Goal: Navigation & Orientation: Find specific page/section

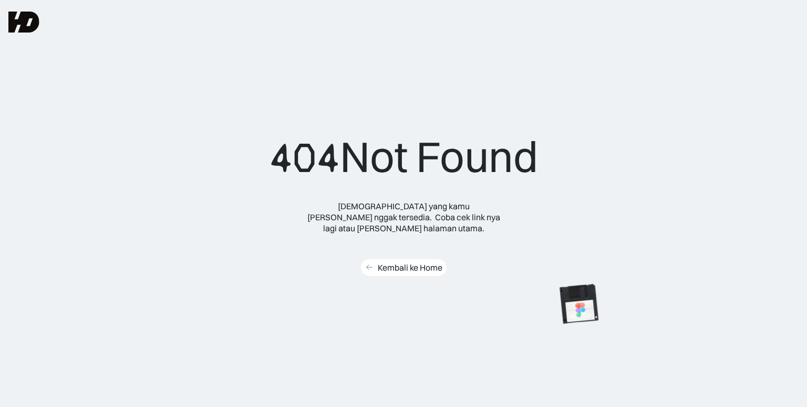
click at [401, 263] on div "Kembali ke Home" at bounding box center [410, 268] width 65 height 11
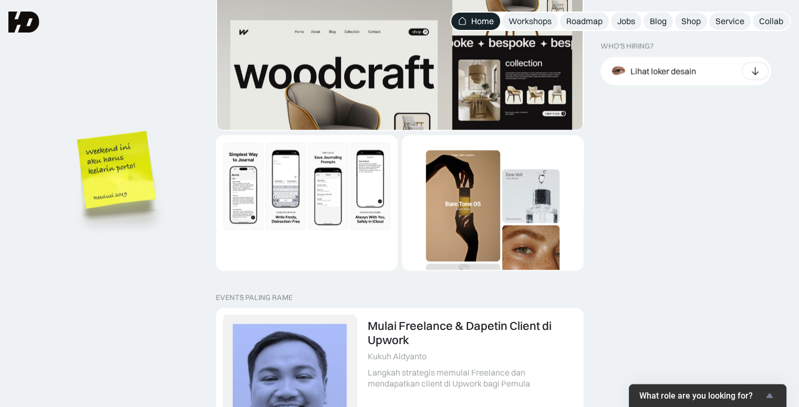
scroll to position [2003, 0]
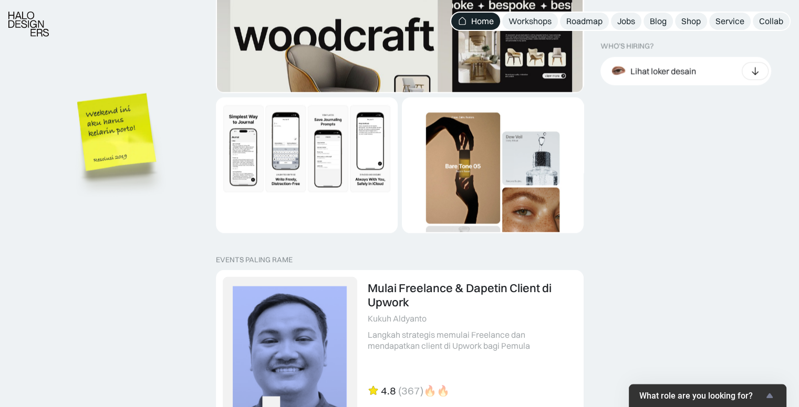
click at [353, 168] on img "1 of 2" at bounding box center [307, 149] width 180 height 101
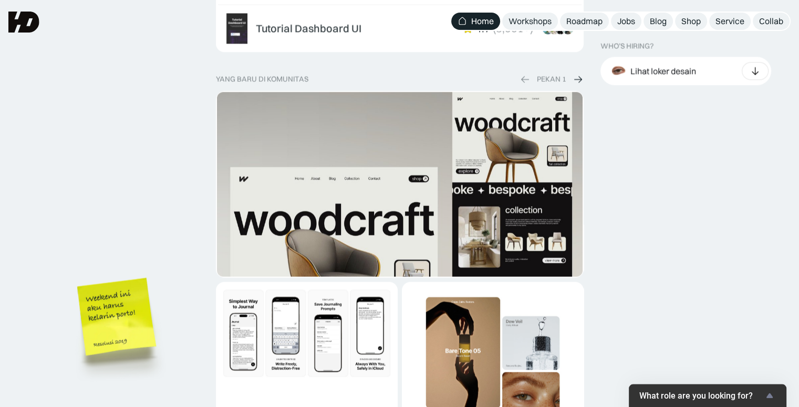
scroll to position [1802, 0]
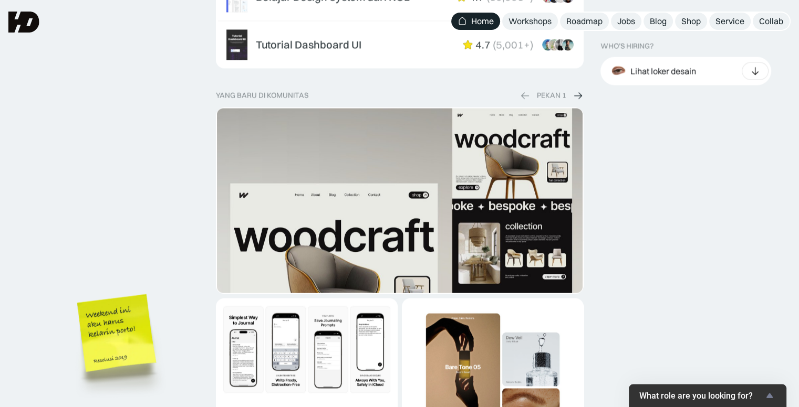
click at [433, 188] on img "1 of 2" at bounding box center [399, 309] width 365 height 402
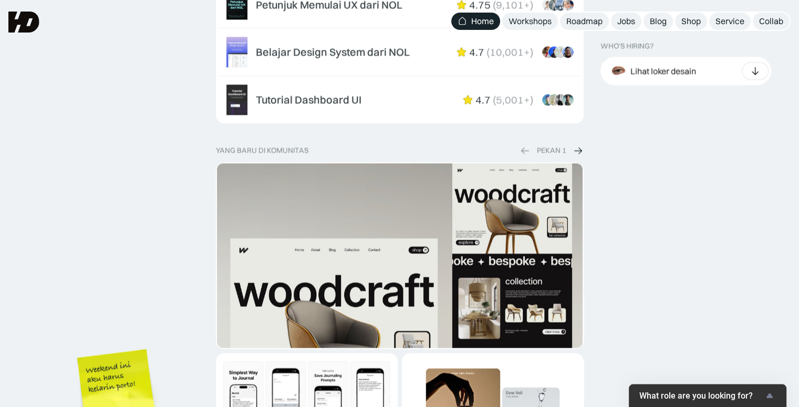
scroll to position [1739, 0]
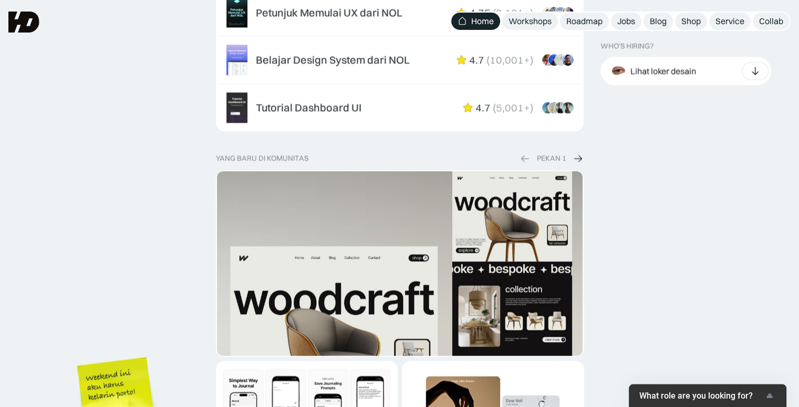
click at [575, 158] on img at bounding box center [577, 158] width 11 height 11
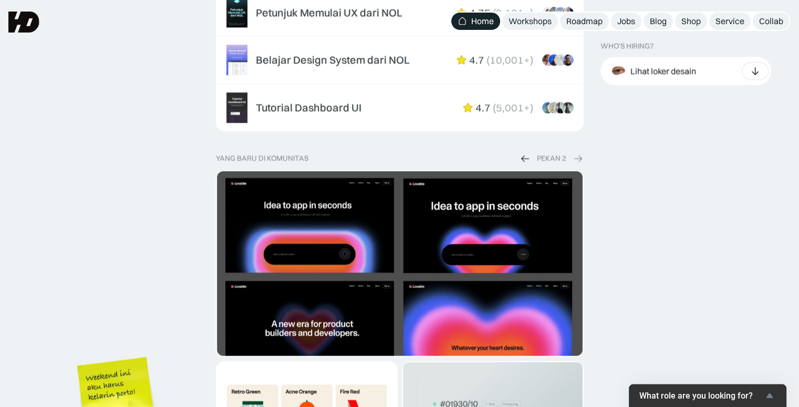
click at [575, 158] on img at bounding box center [577, 158] width 11 height 11
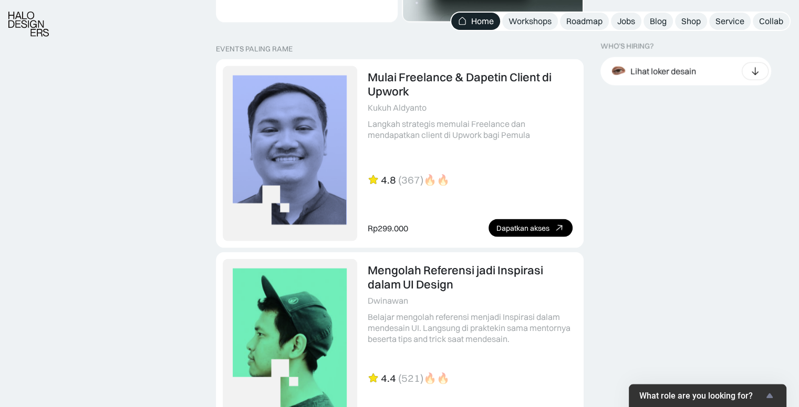
scroll to position [2235, 0]
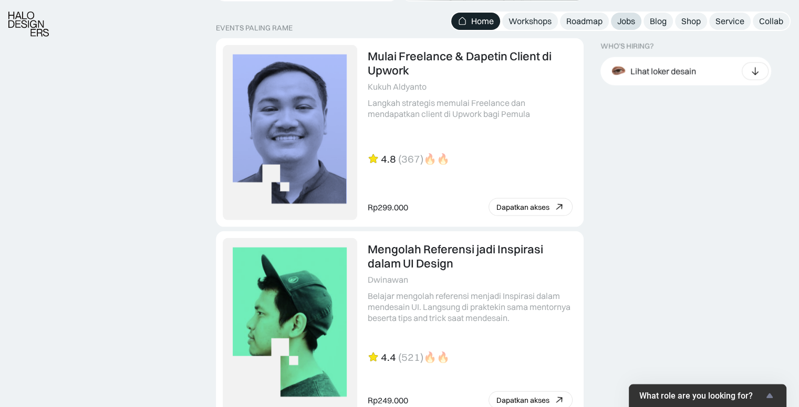
click at [630, 22] on div "Jobs" at bounding box center [626, 21] width 18 height 11
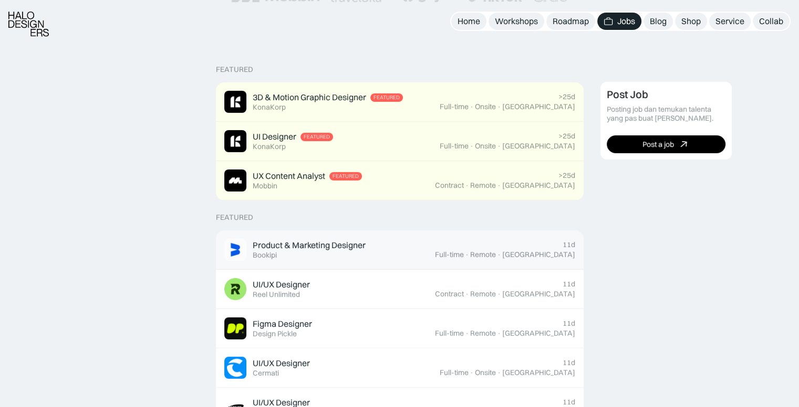
scroll to position [221, 0]
